Goal: Transaction & Acquisition: Purchase product/service

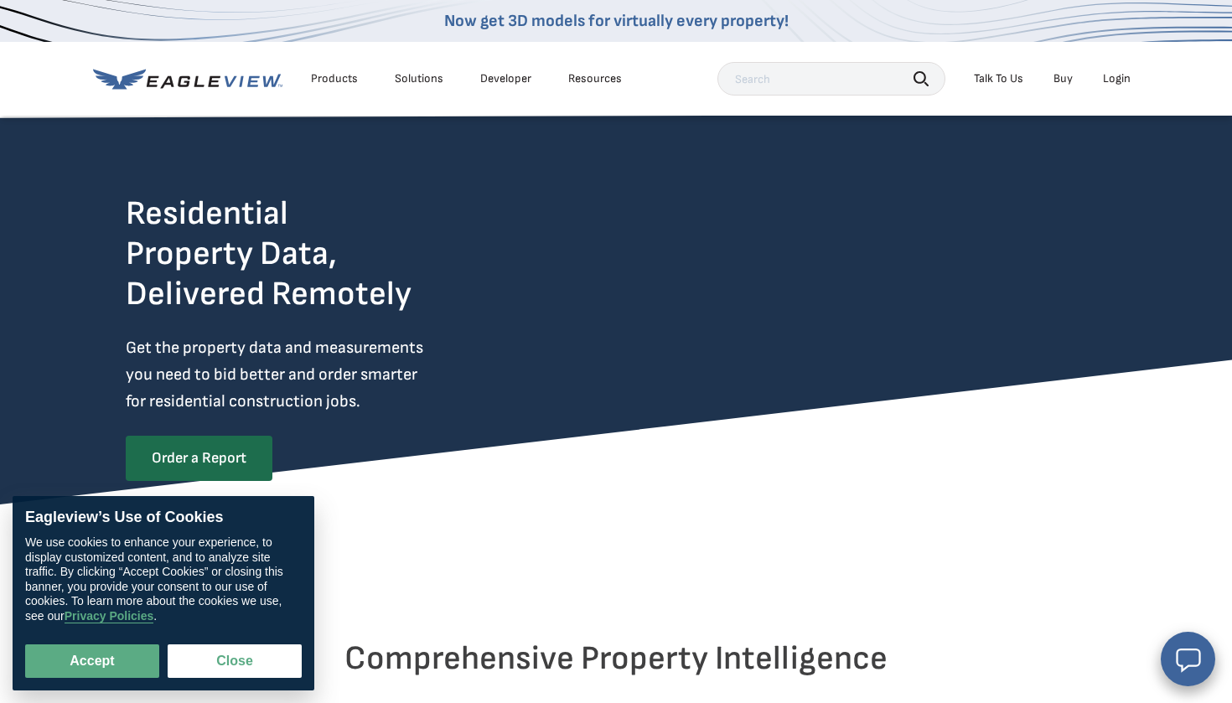
click at [1129, 90] on li "Login" at bounding box center [1117, 78] width 44 height 25
click at [1124, 85] on li "Login" at bounding box center [1117, 78] width 44 height 25
click at [1111, 77] on div "Login" at bounding box center [1117, 78] width 28 height 15
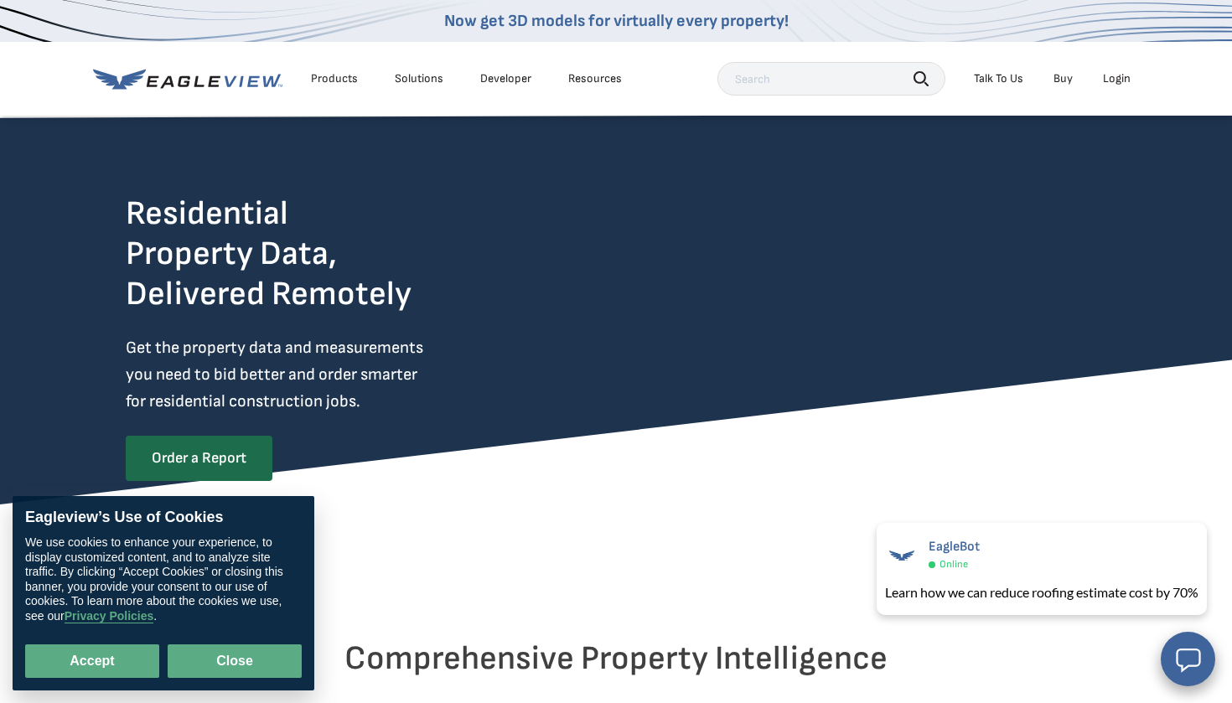
click at [236, 668] on button "Close" at bounding box center [235, 662] width 134 height 34
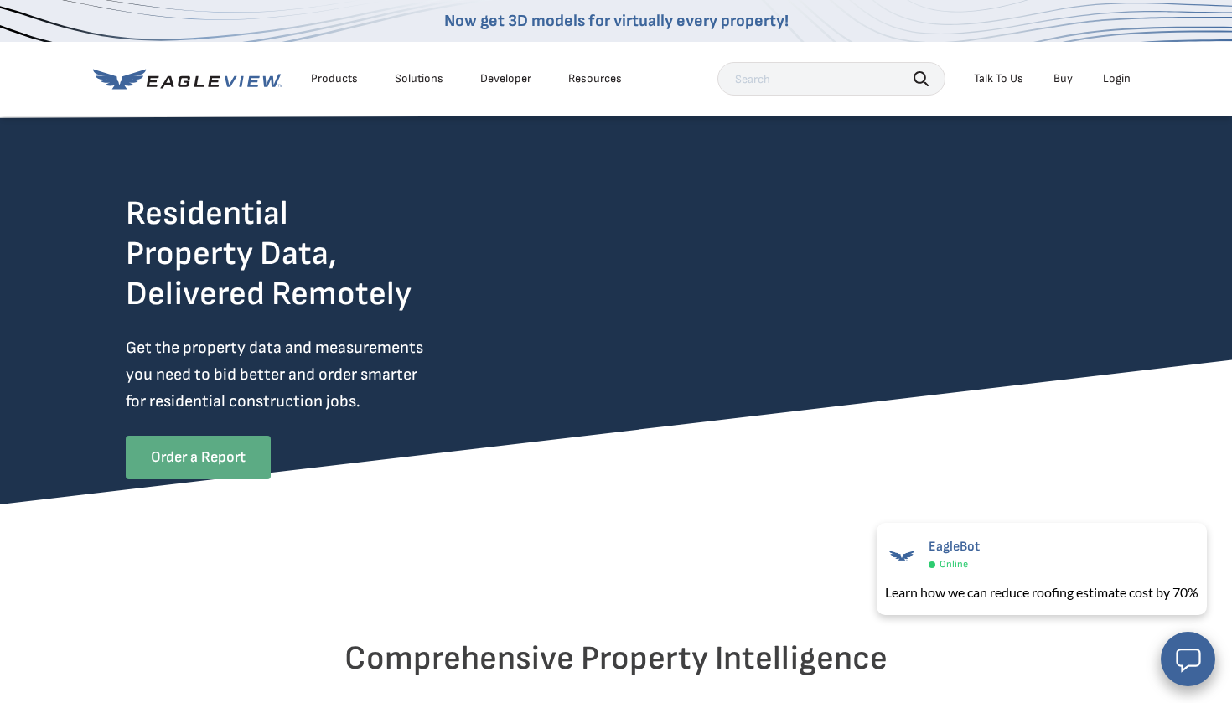
click at [248, 460] on link "Order a Report" at bounding box center [198, 458] width 145 height 44
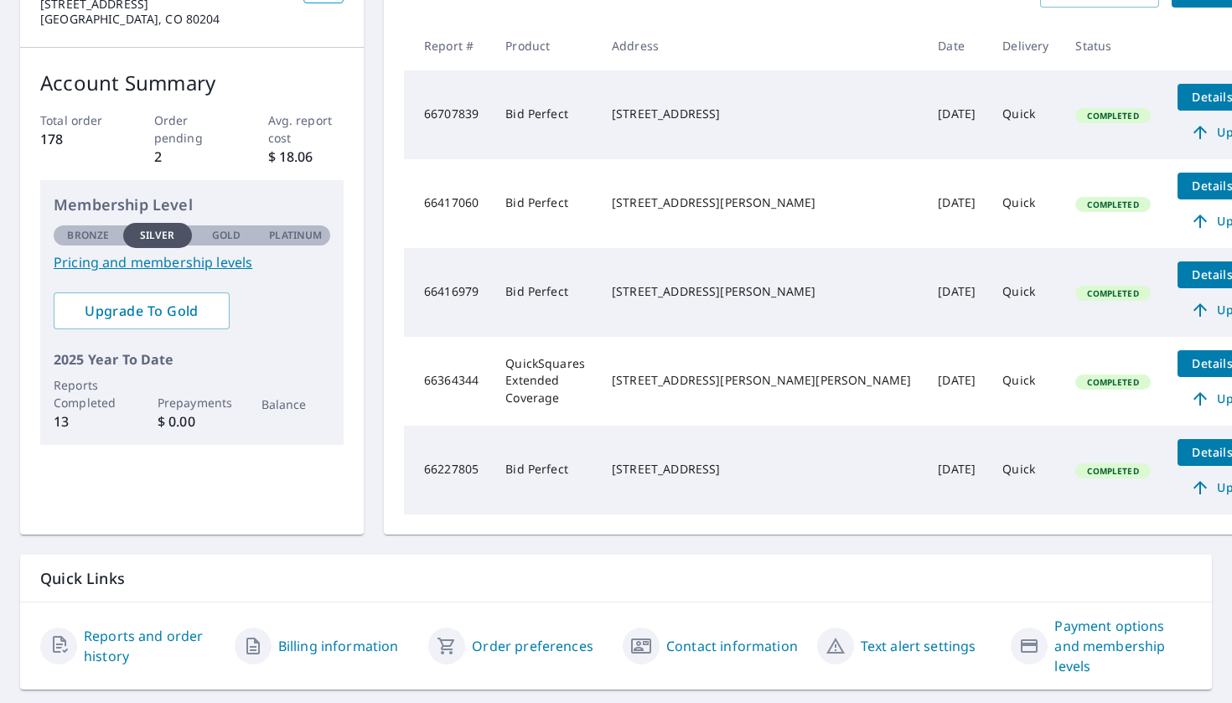
scroll to position [220, 0]
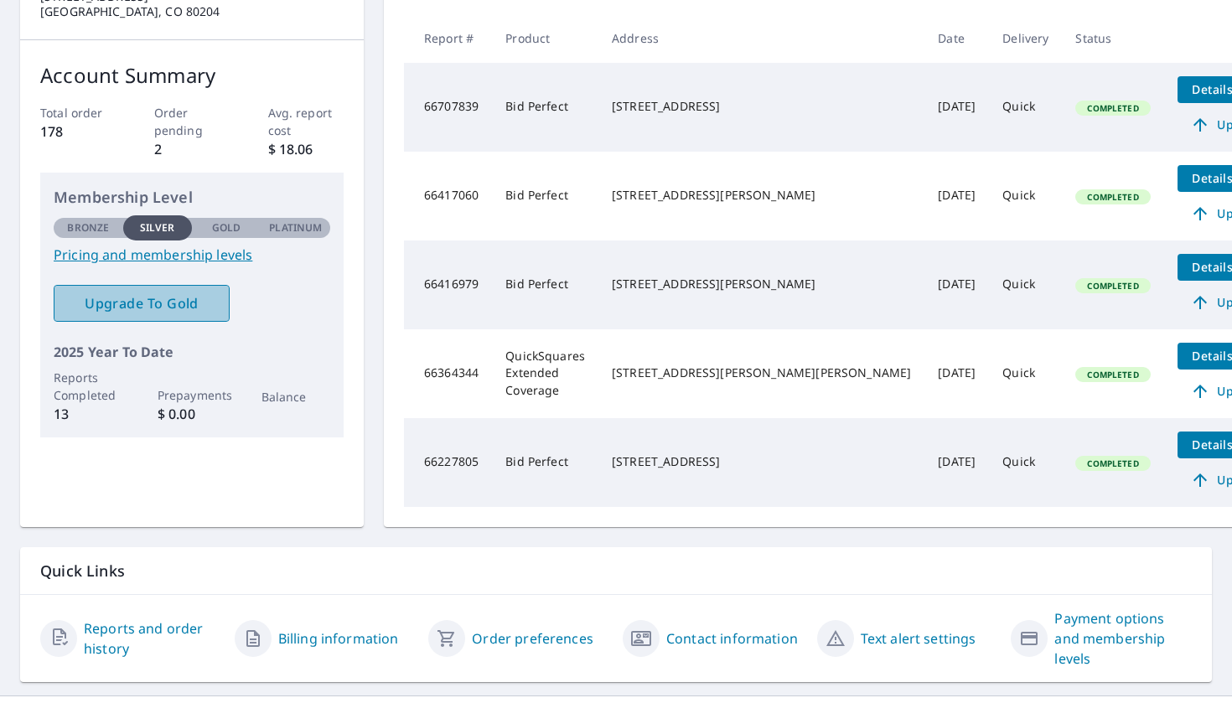
click at [199, 311] on span "Upgrade To Gold" at bounding box center [141, 303] width 149 height 18
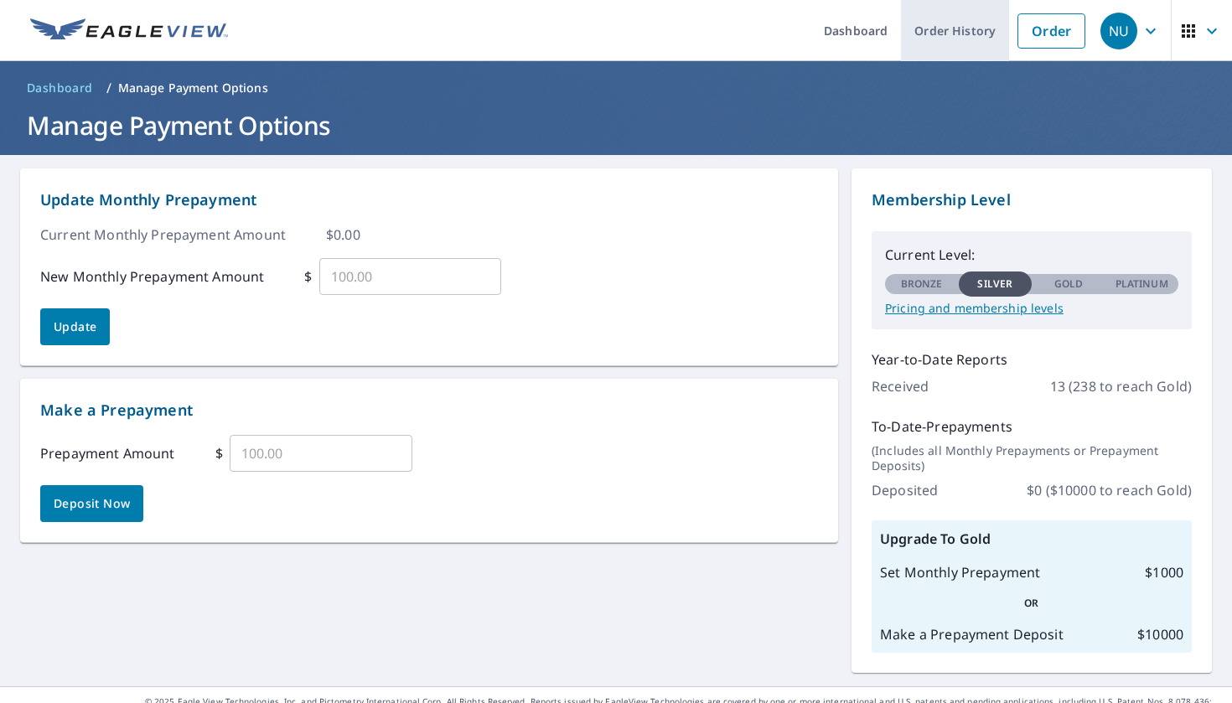
click at [938, 46] on link "Order History" at bounding box center [955, 30] width 108 height 61
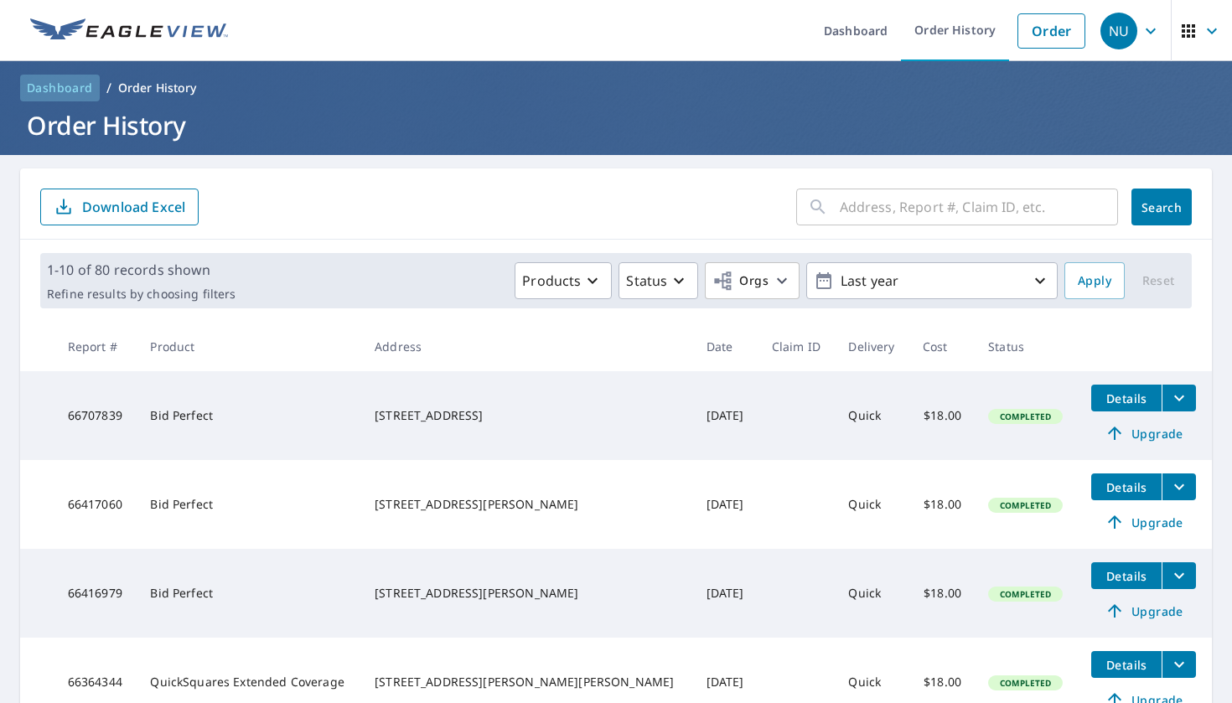
click at [68, 90] on span "Dashboard" at bounding box center [60, 88] width 66 height 17
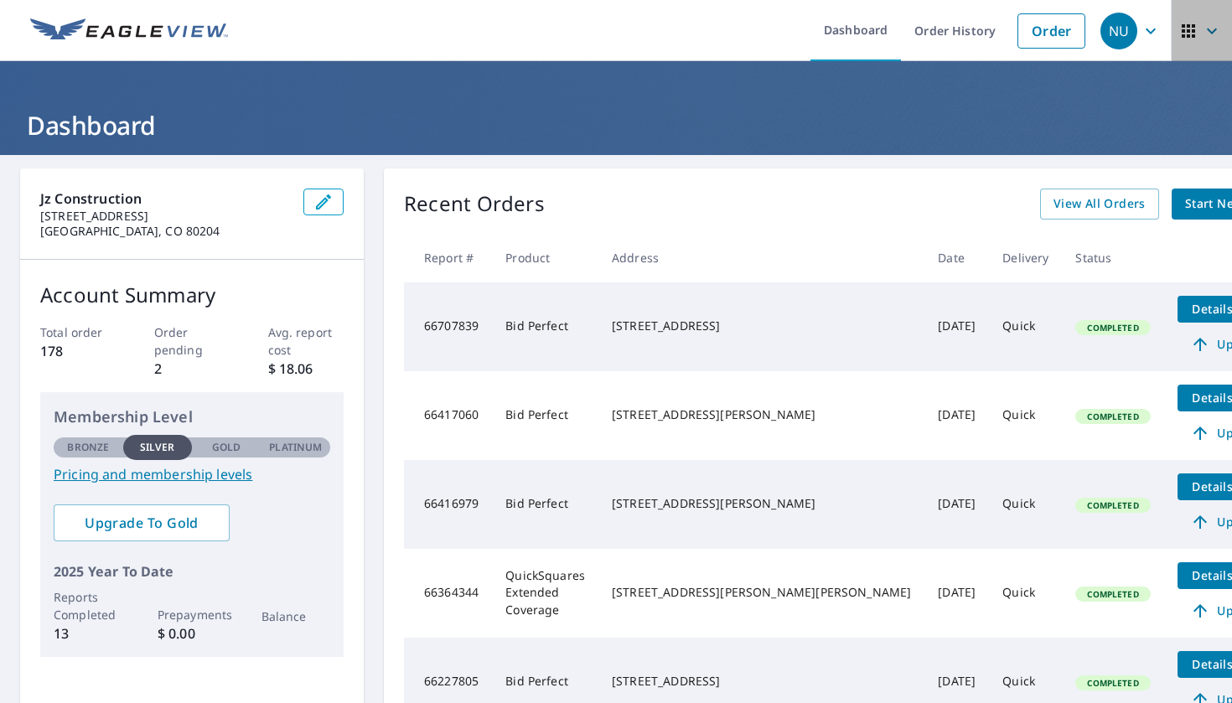
click at [1192, 37] on icon "button" at bounding box center [1188, 30] width 13 height 13
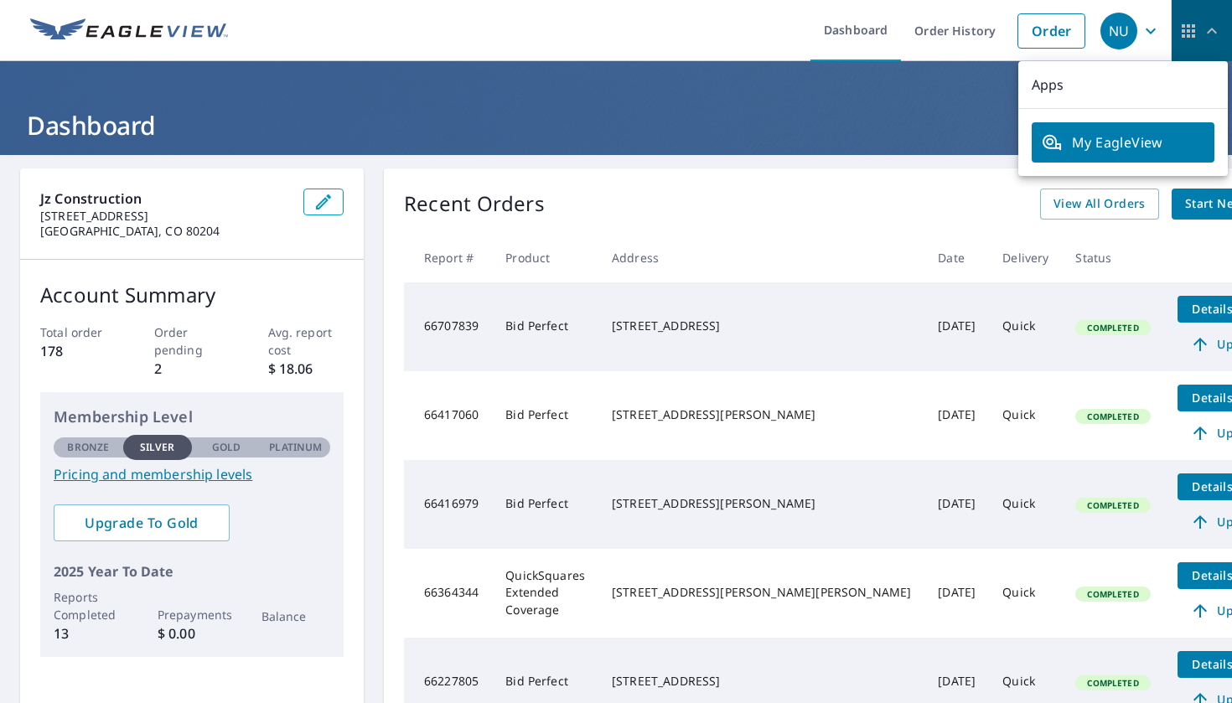
click at [1192, 37] on icon "button" at bounding box center [1188, 30] width 13 height 13
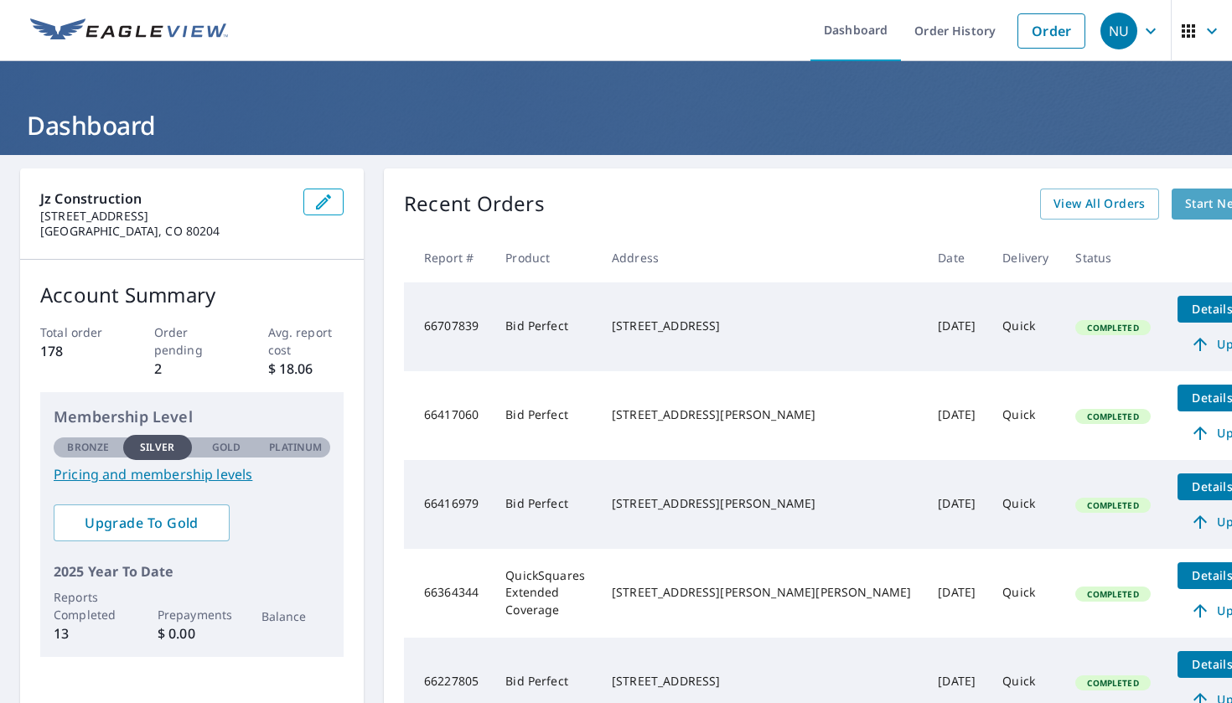
click at [1185, 208] on span "Start New Order" at bounding box center [1233, 204] width 97 height 21
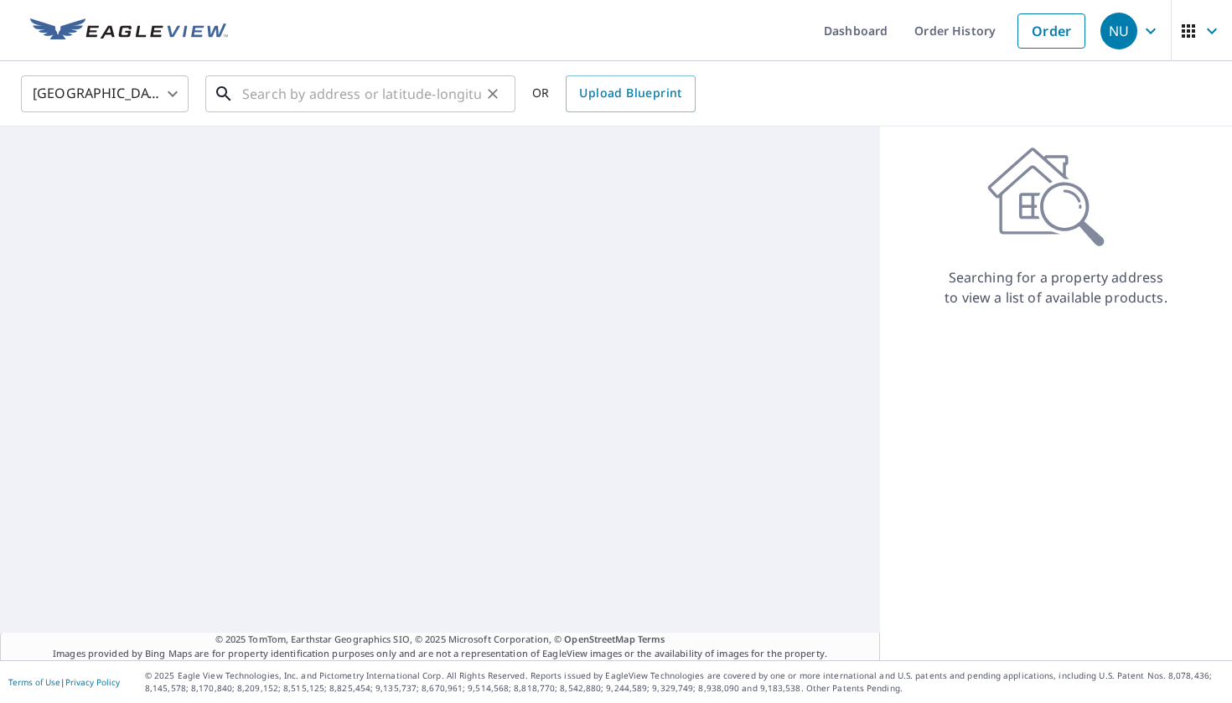
click at [310, 98] on input "text" at bounding box center [361, 93] width 239 height 47
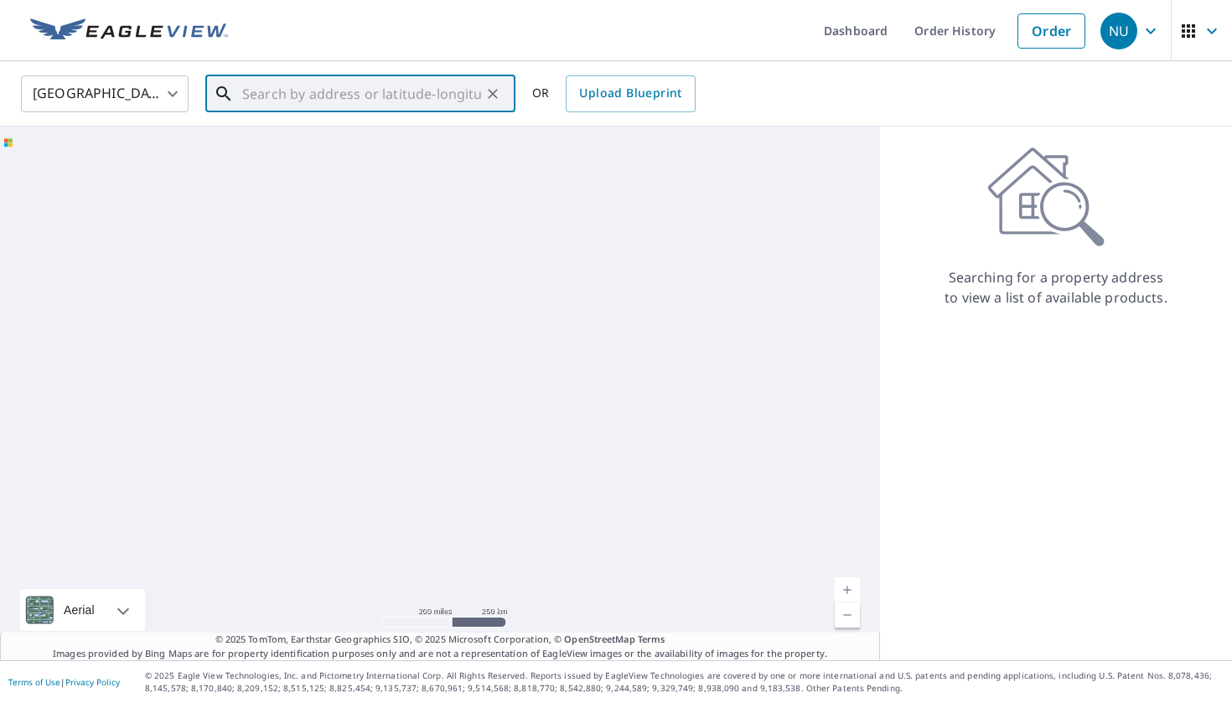
paste input "1014 Holmes Dr Colorado Springs, CO 80909"
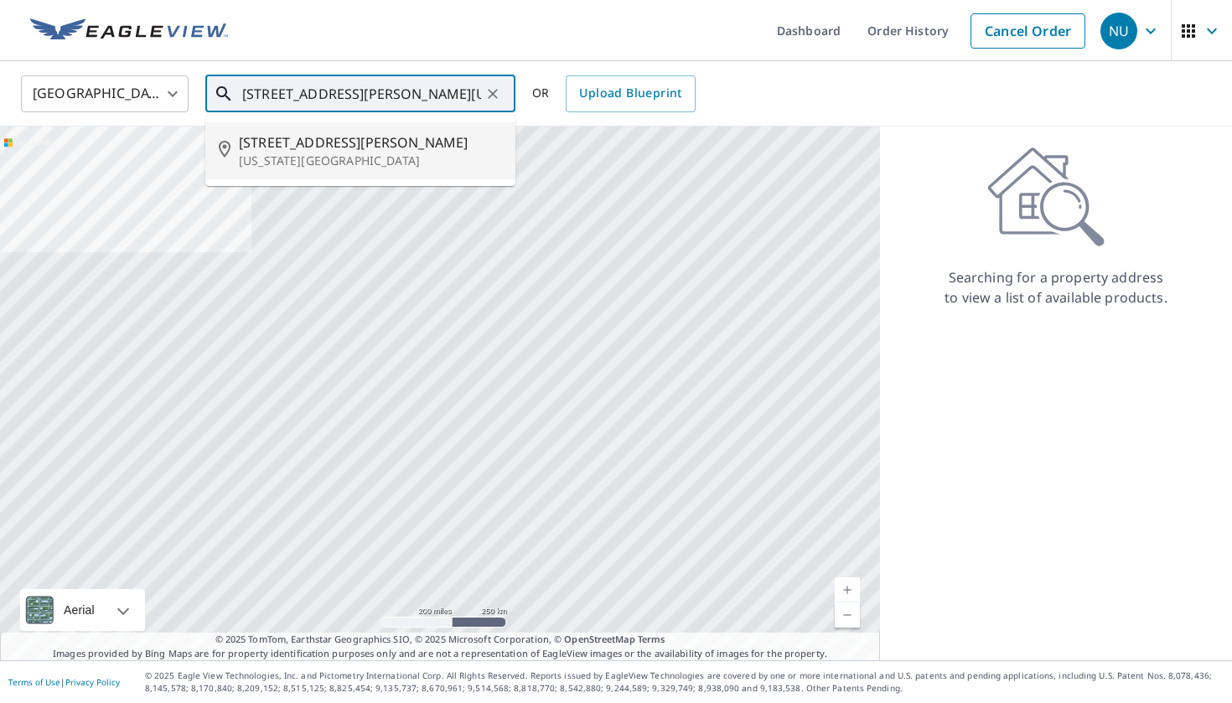
click at [347, 151] on span "1014 Holmes Dr" at bounding box center [370, 142] width 263 height 20
type input "1014 Holmes Dr Colorado Springs, CO 80909"
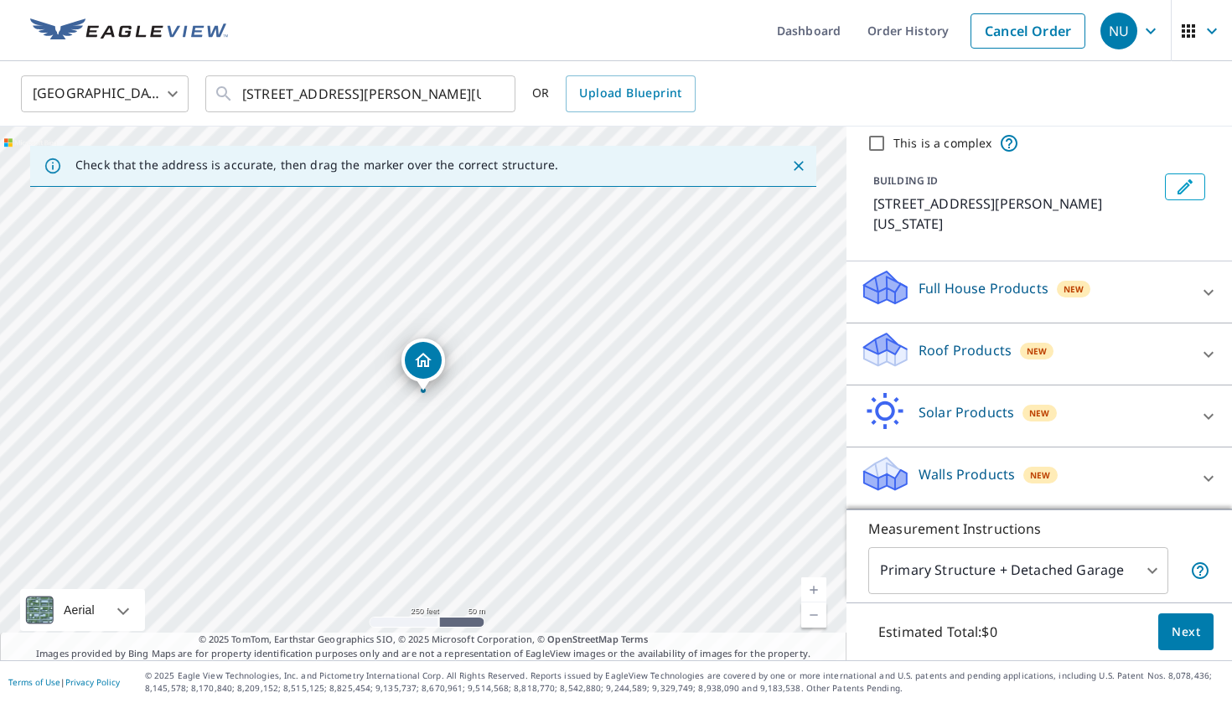
click at [947, 366] on div "Roof Products New" at bounding box center [1024, 354] width 329 height 48
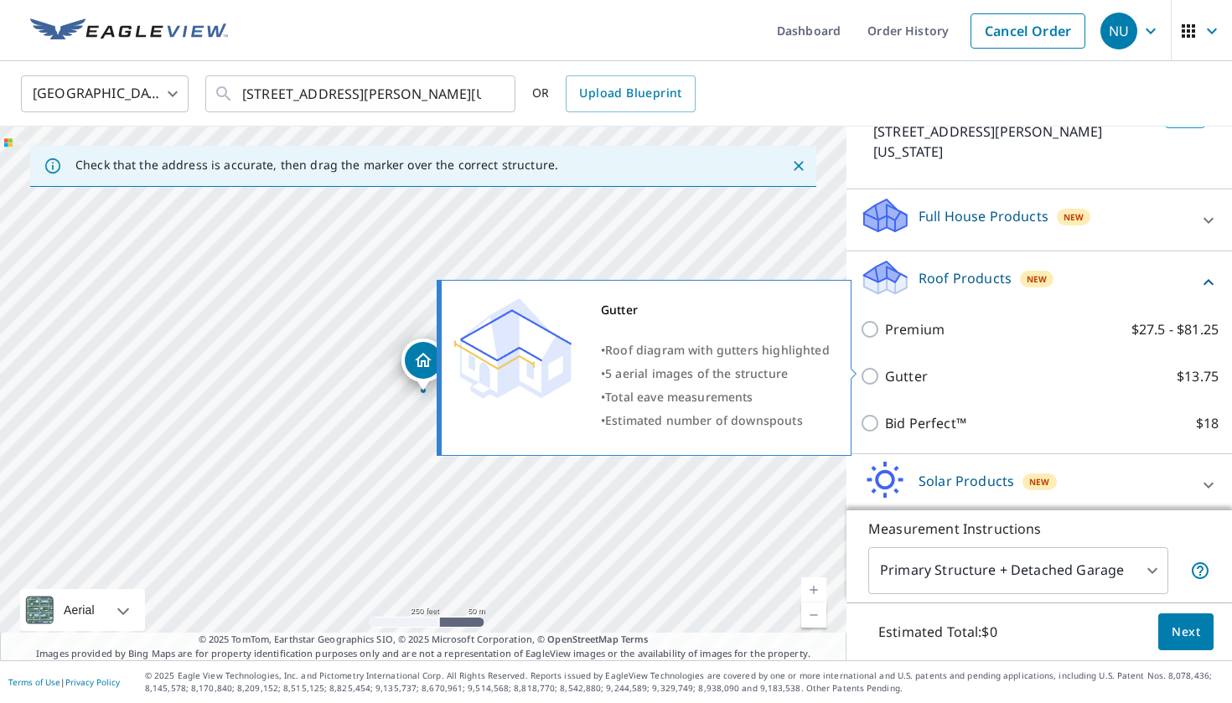
scroll to position [139, 0]
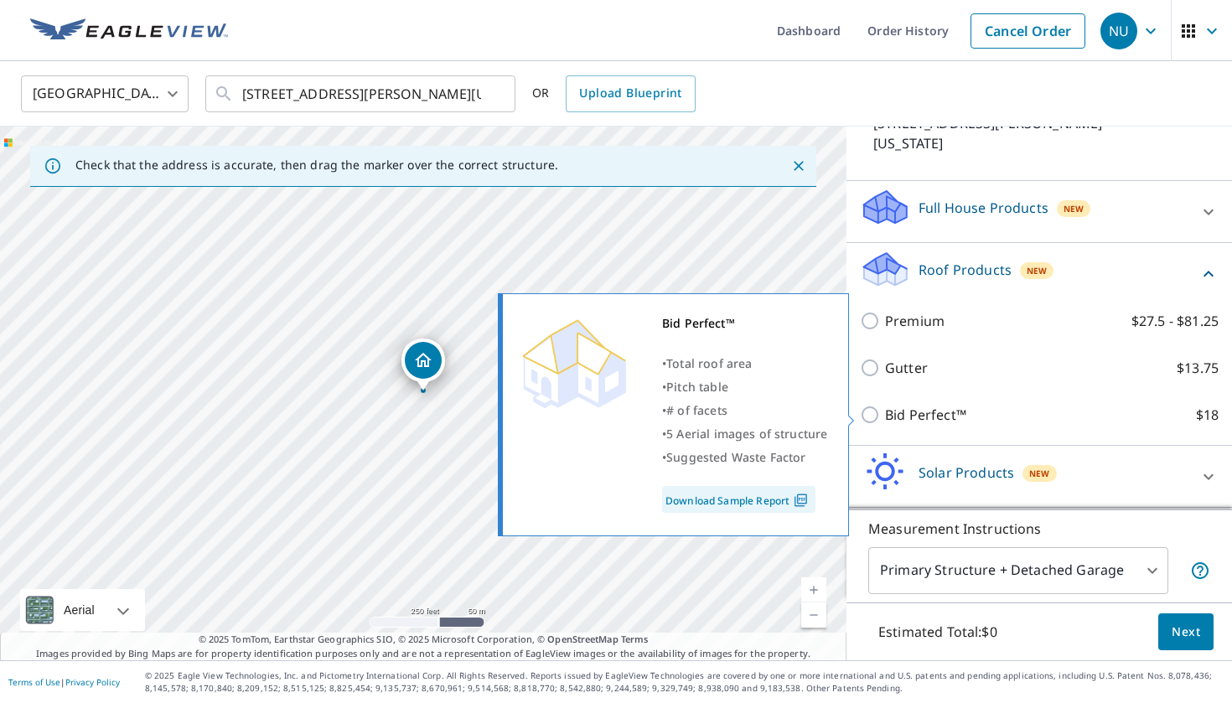
click at [913, 422] on p "Bid Perfect™" at bounding box center [925, 415] width 81 height 20
click at [885, 422] on input "Bid Perfect™ $18" at bounding box center [872, 415] width 25 height 20
checkbox input "true"
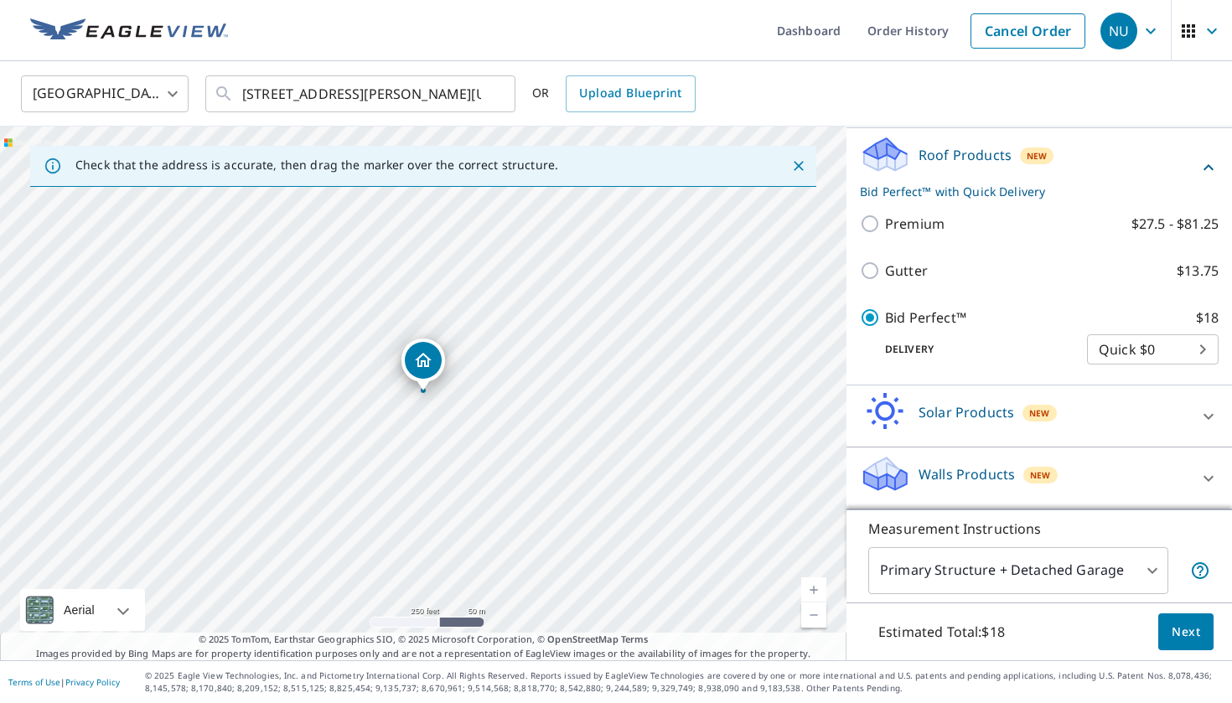
scroll to position [254, 0]
click at [1193, 339] on body "NU NU Dashboard Order History Cancel Order NU United States US ​ 1014 Holmes Dr…" at bounding box center [616, 351] width 1232 height 703
click at [1193, 339] on li "Quick $0" at bounding box center [1153, 349] width 132 height 30
click at [1168, 650] on button "Next" at bounding box center [1185, 633] width 55 height 38
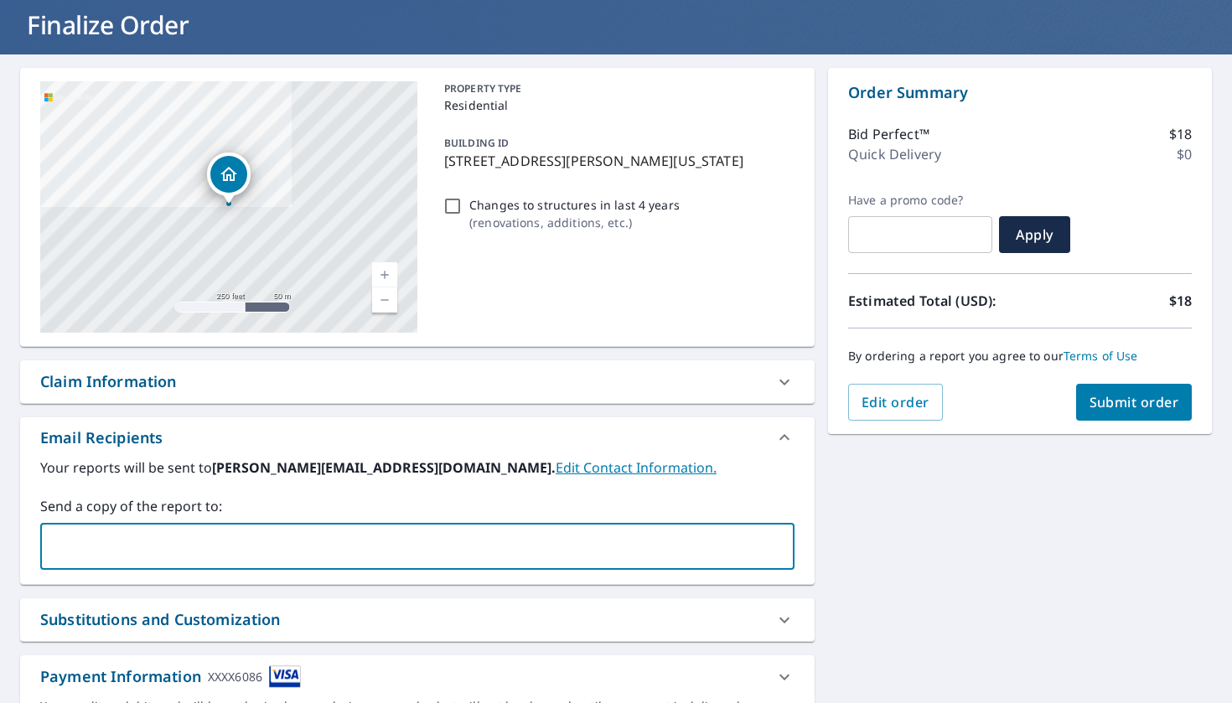
click at [360, 540] on input "text" at bounding box center [405, 547] width 714 height 32
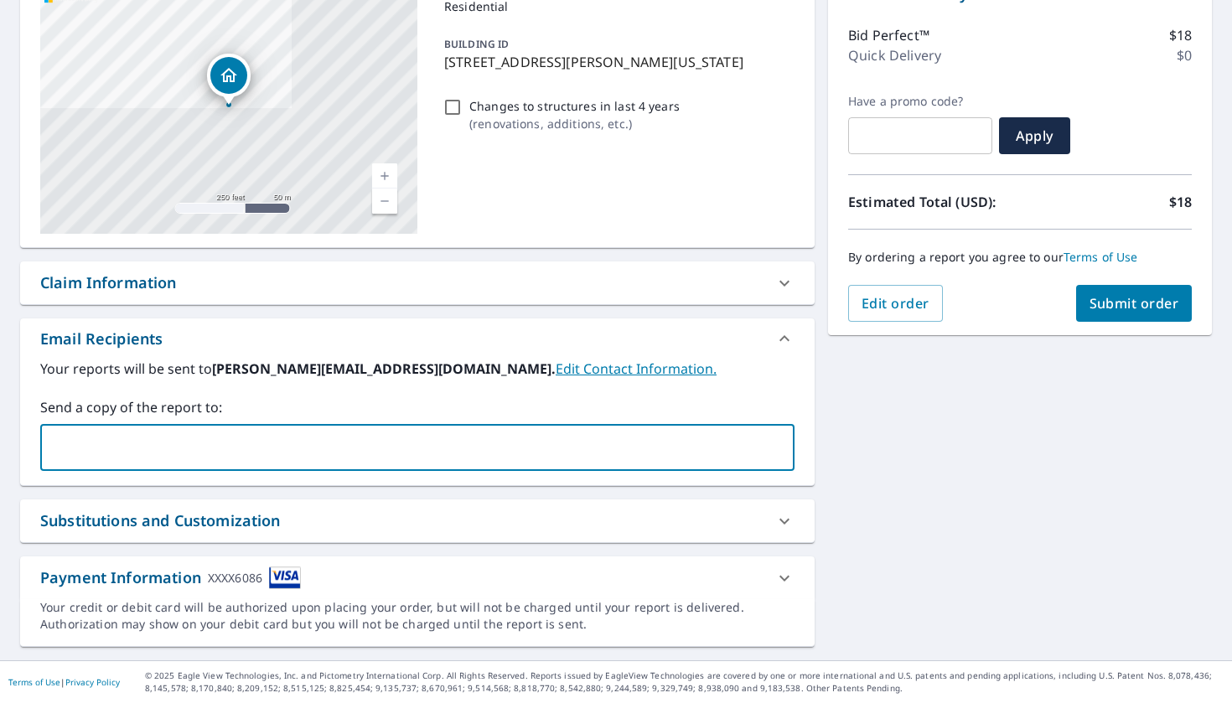
scroll to position [199, 0]
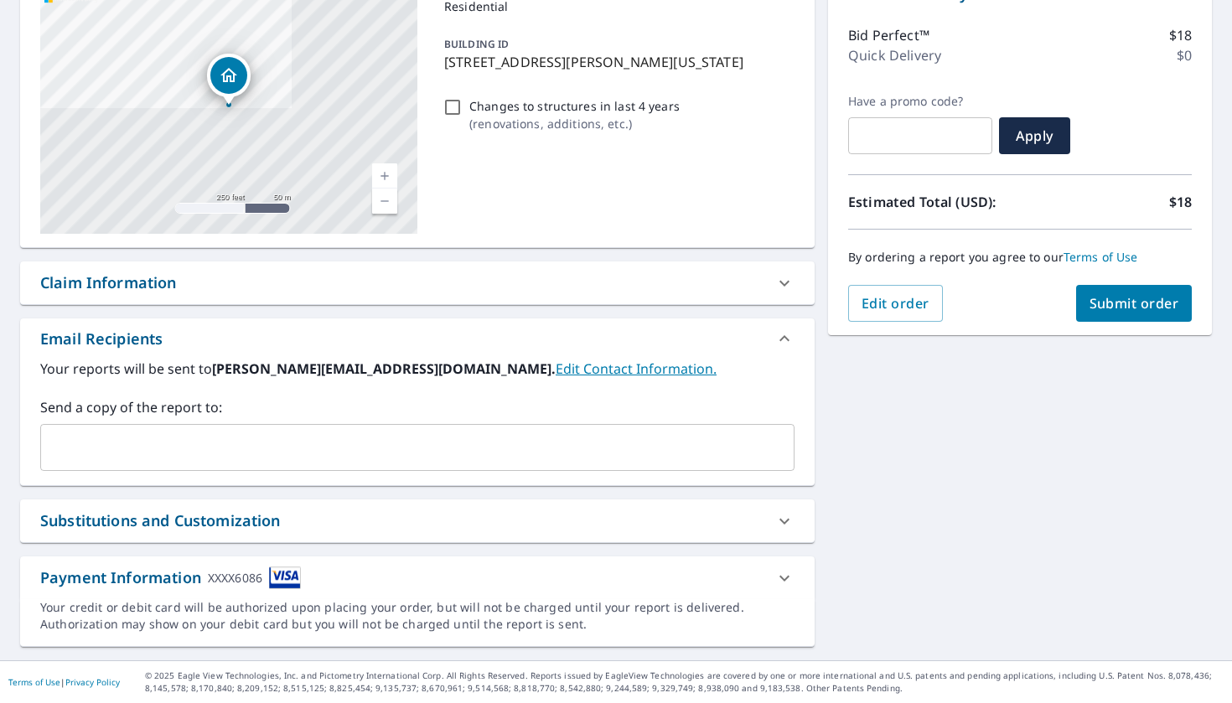
click at [542, 520] on div "Substitutions and Customization" at bounding box center [402, 521] width 724 height 23
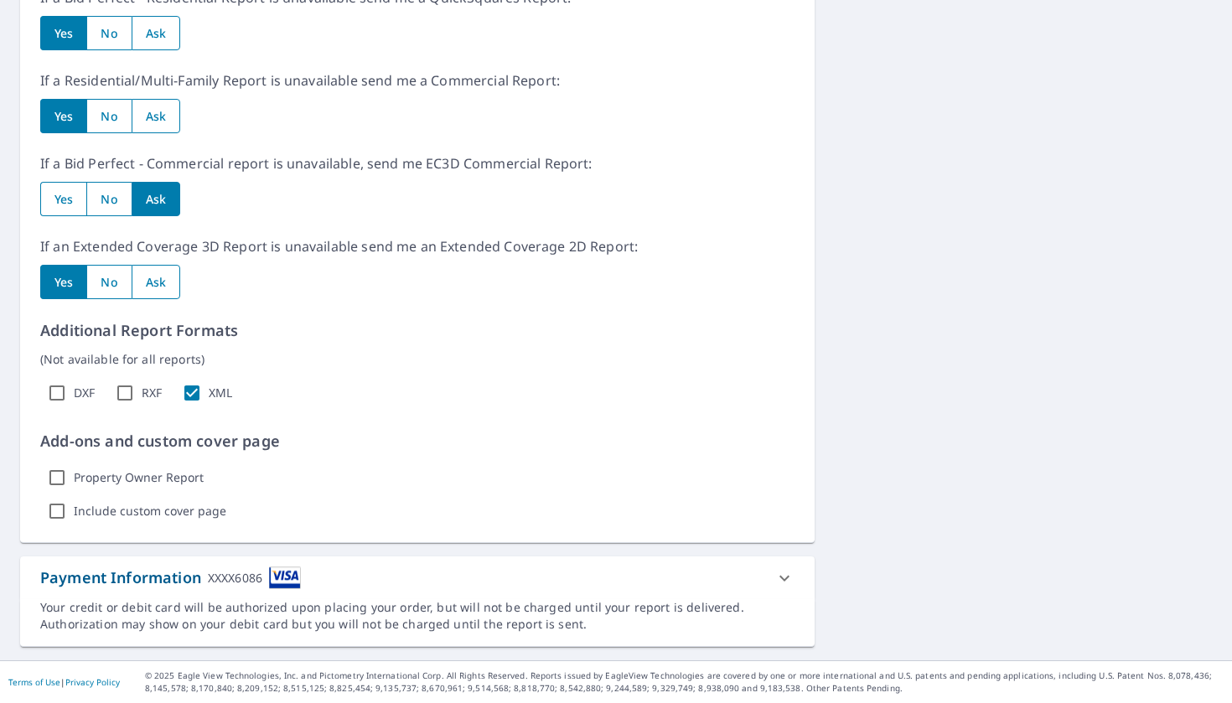
scroll to position [795, 0]
click at [243, 577] on div "XXXX6086" at bounding box center [235, 578] width 54 height 23
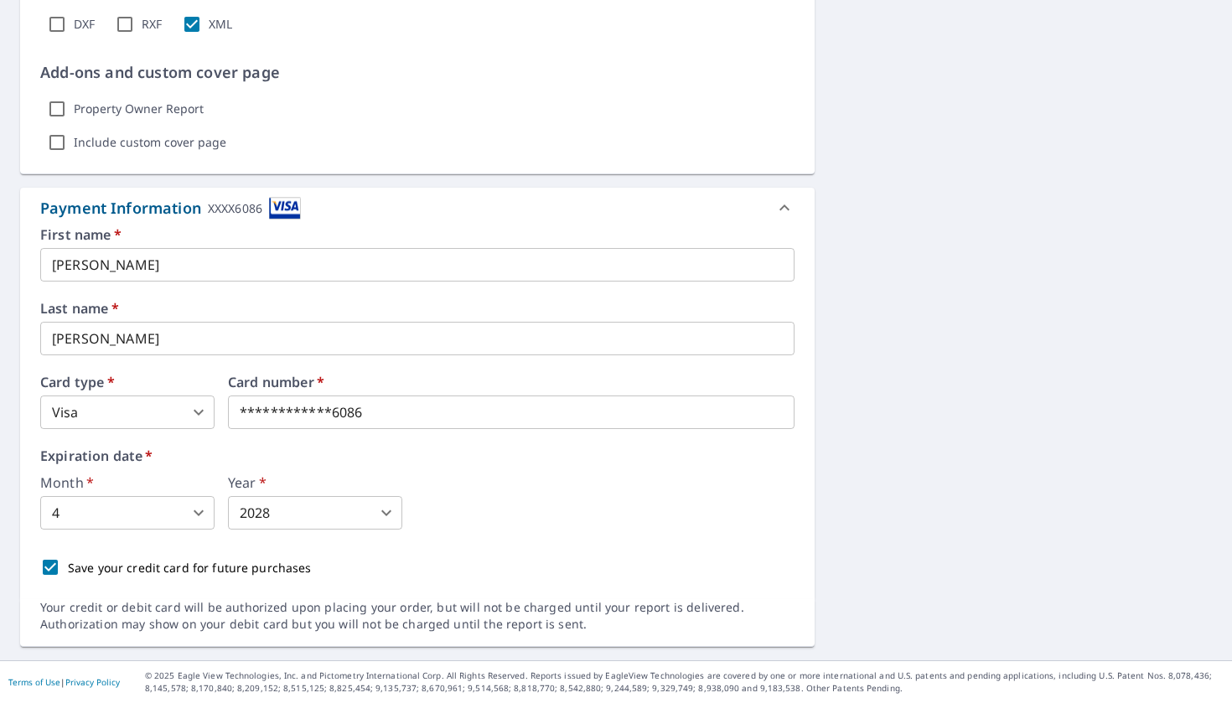
scroll to position [0, 0]
click at [157, 258] on input "Nayeli" at bounding box center [417, 265] width 754 height 34
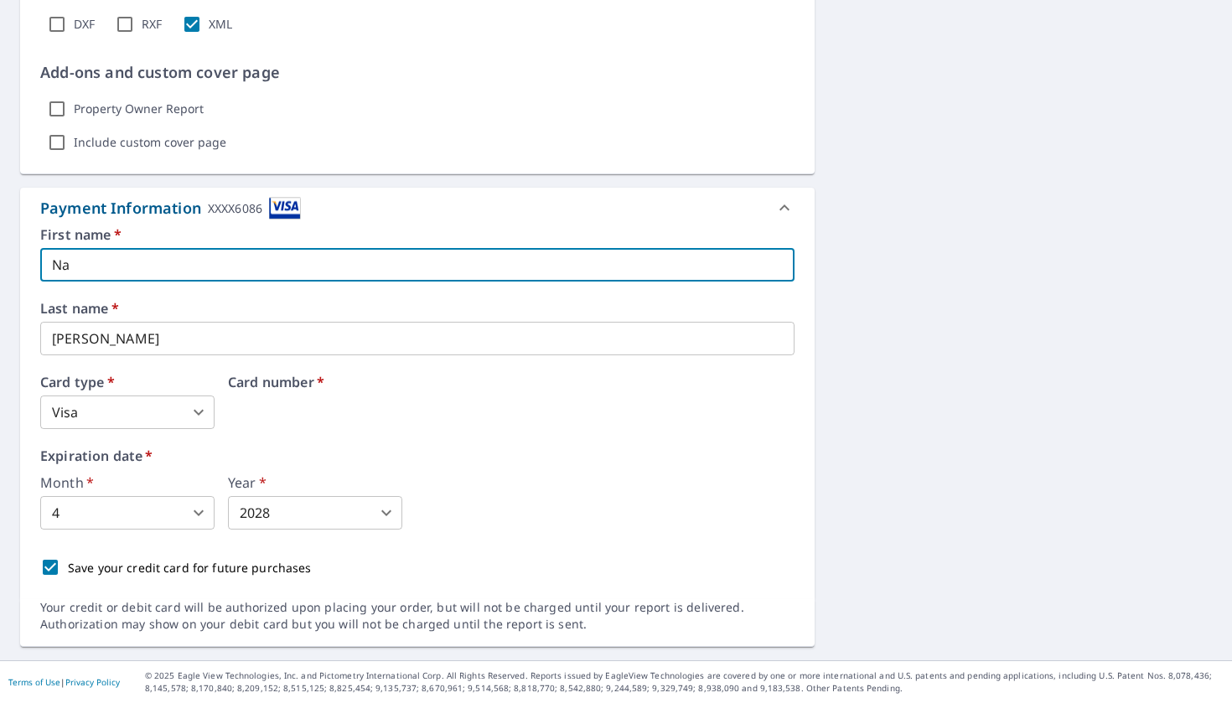
type input "N"
type input "HECTOR"
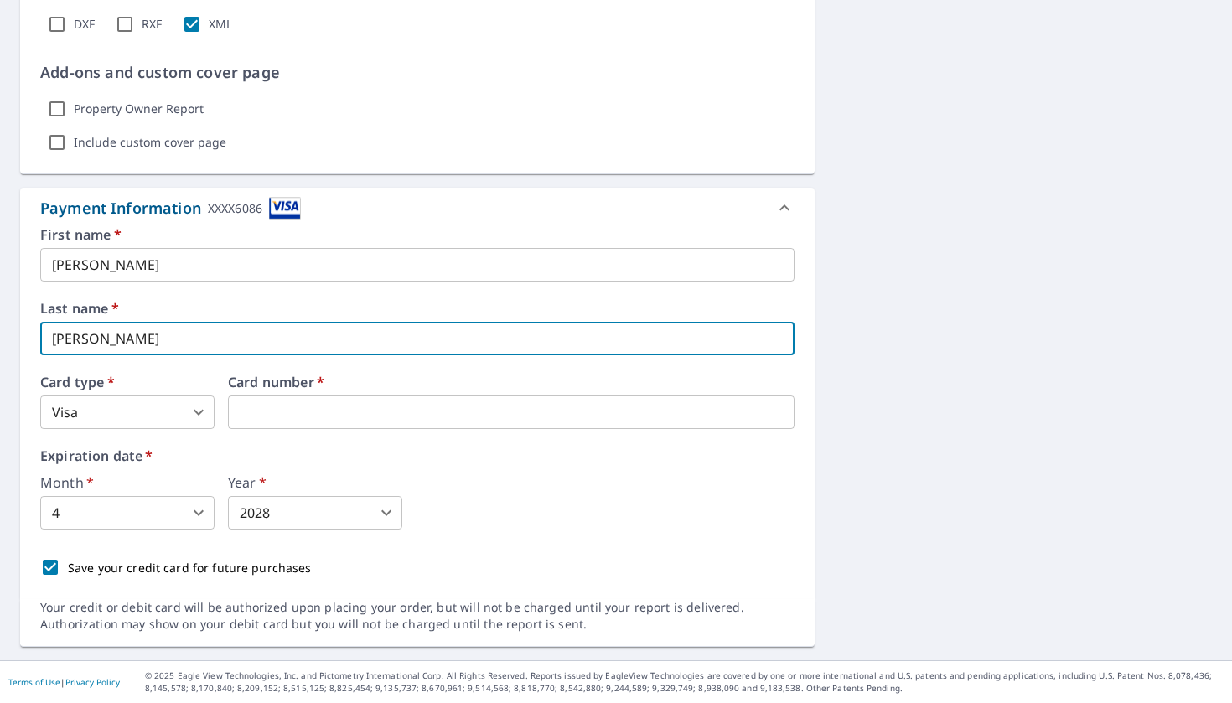
type input "ZARATE"
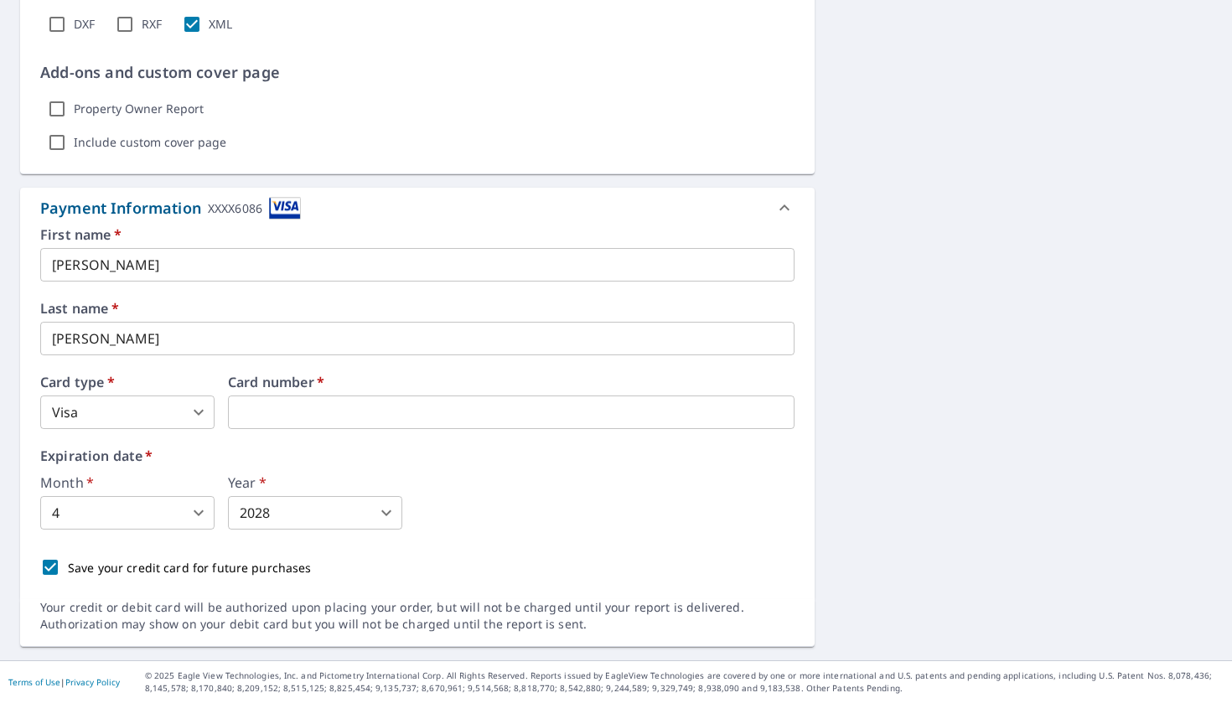
click at [175, 537] on div "First name   * HECTOR ​ Last name   * ZARATE ​ Card type   * Visa 2 ​ Card numb…" at bounding box center [417, 406] width 754 height 357
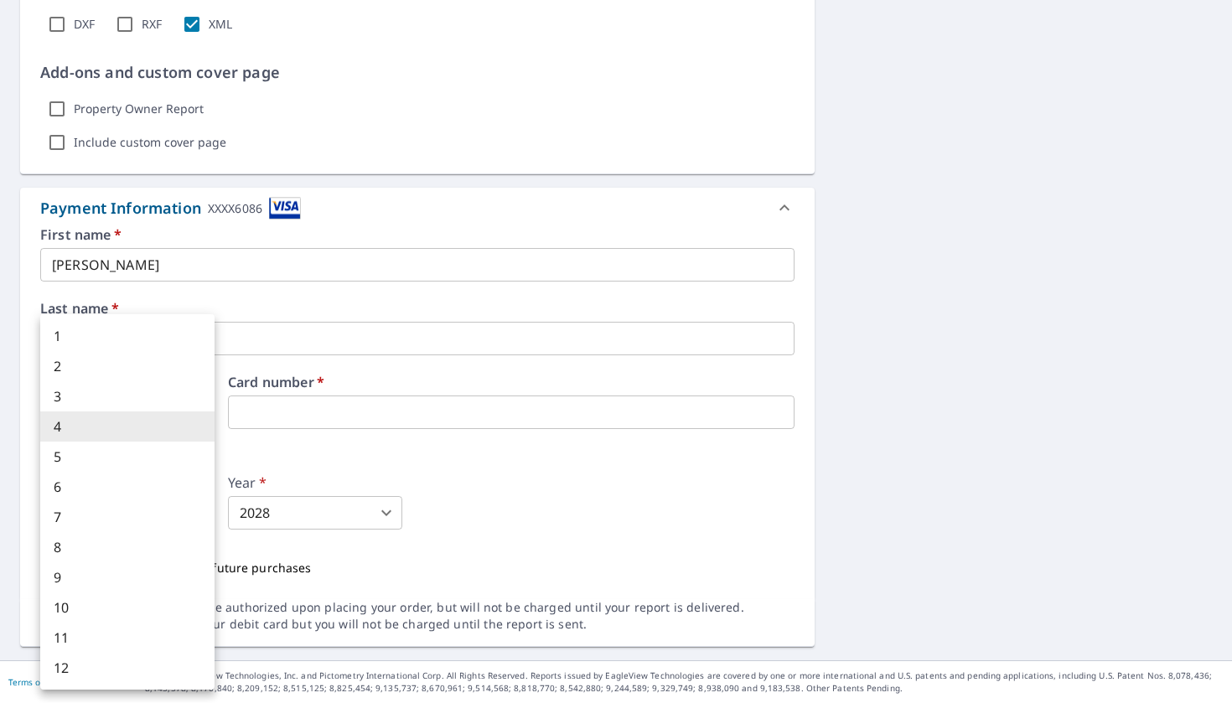
click at [179, 515] on body "NU NU Dashboard Order History Cancel Order NU Dashboard / Finalize Order Finali…" at bounding box center [616, 351] width 1232 height 703
click at [137, 574] on li "9" at bounding box center [127, 577] width 174 height 30
type input "9"
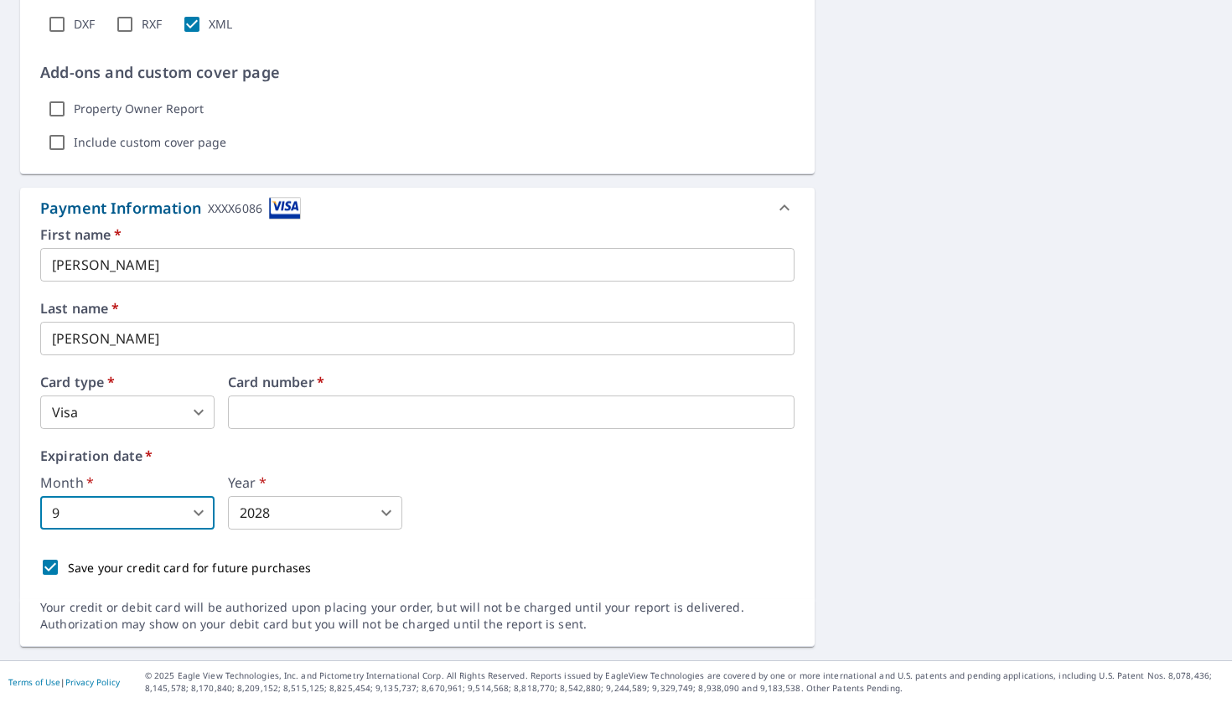
click at [329, 501] on body "NU NU Dashboard Order History Cancel Order NU Dashboard / Finalize Order Finali…" at bounding box center [616, 351] width 1232 height 703
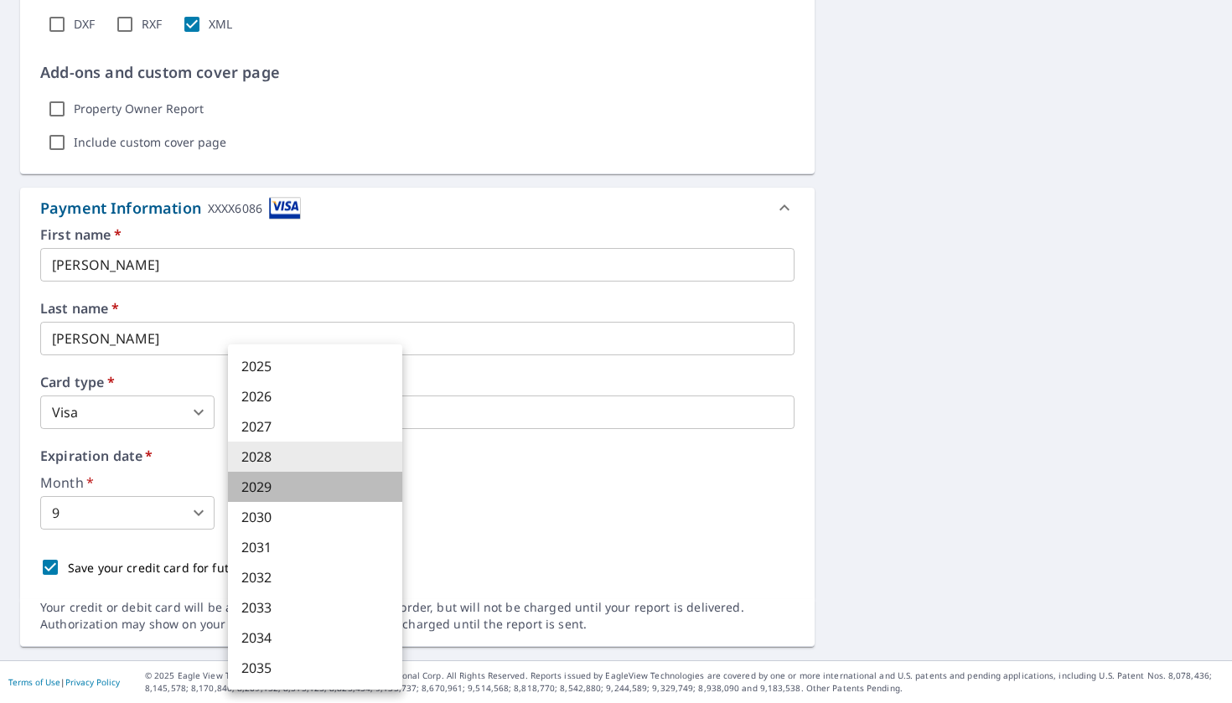
click at [298, 479] on li "2029" at bounding box center [315, 487] width 174 height 30
type input "2029"
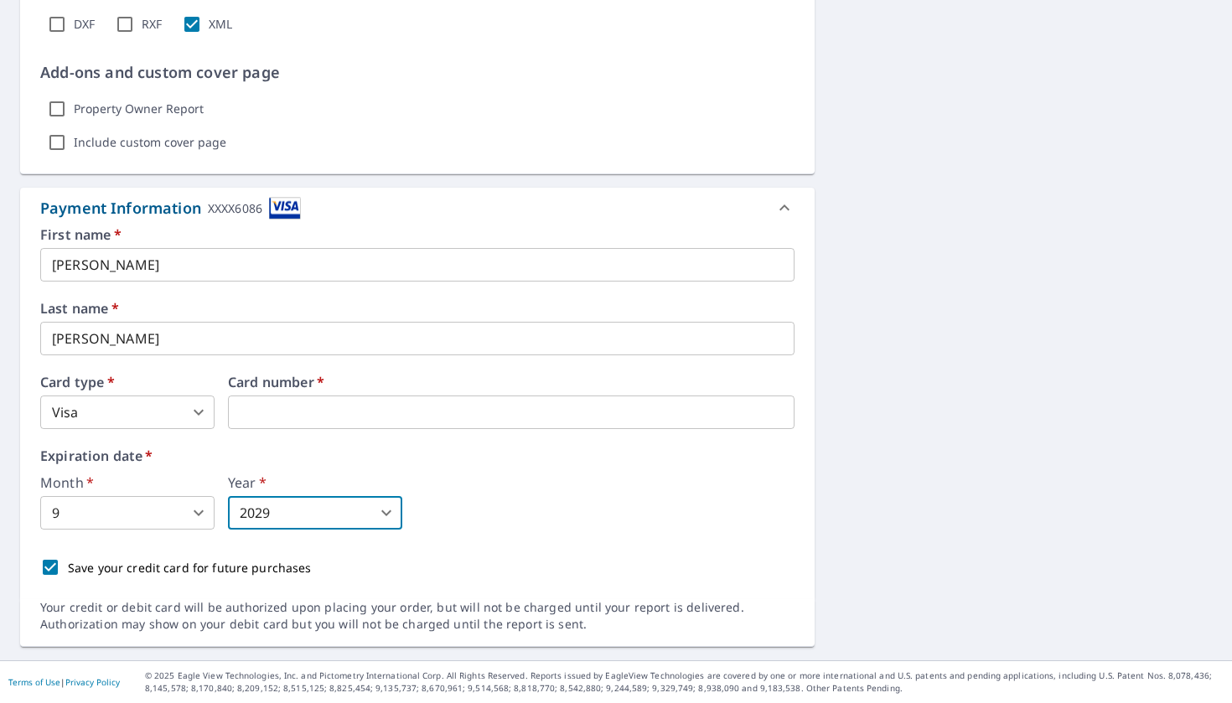
click at [448, 475] on div "Expiration date   * Month   * 9 9 ​ Year   * 2029 2029 ​" at bounding box center [417, 489] width 754 height 80
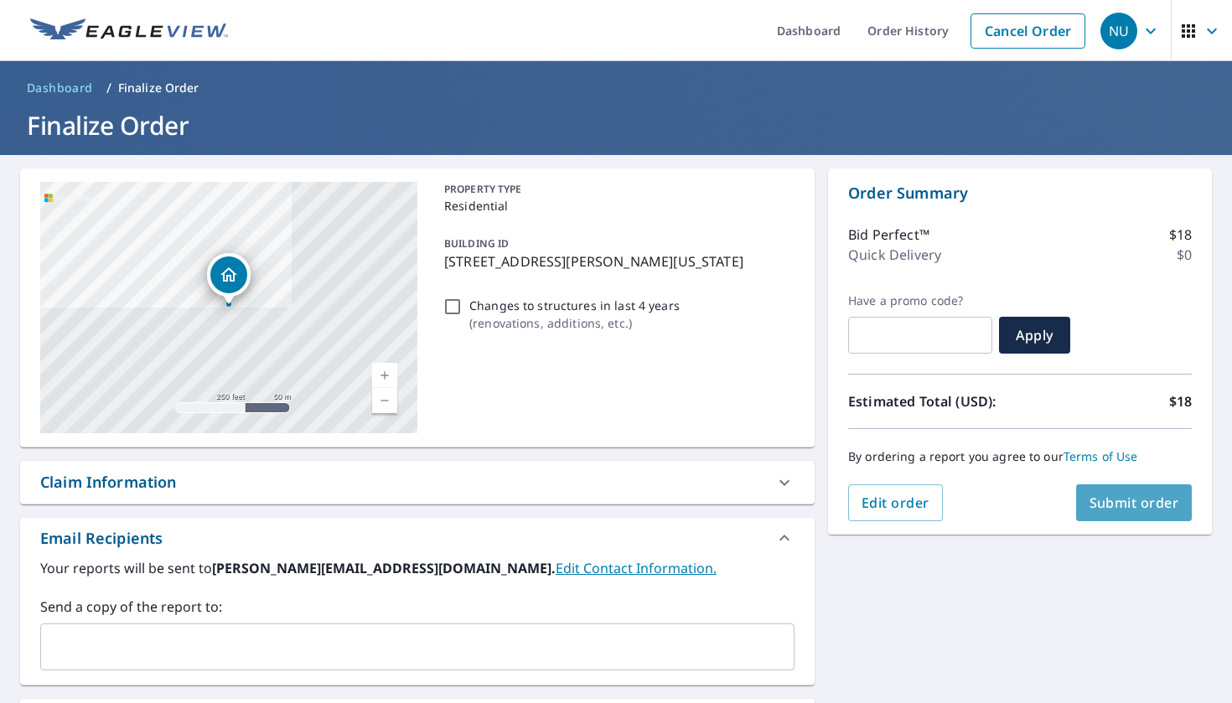
click at [1124, 505] on span "Submit order" at bounding box center [1135, 503] width 90 height 18
